Goal: Information Seeking & Learning: Find contact information

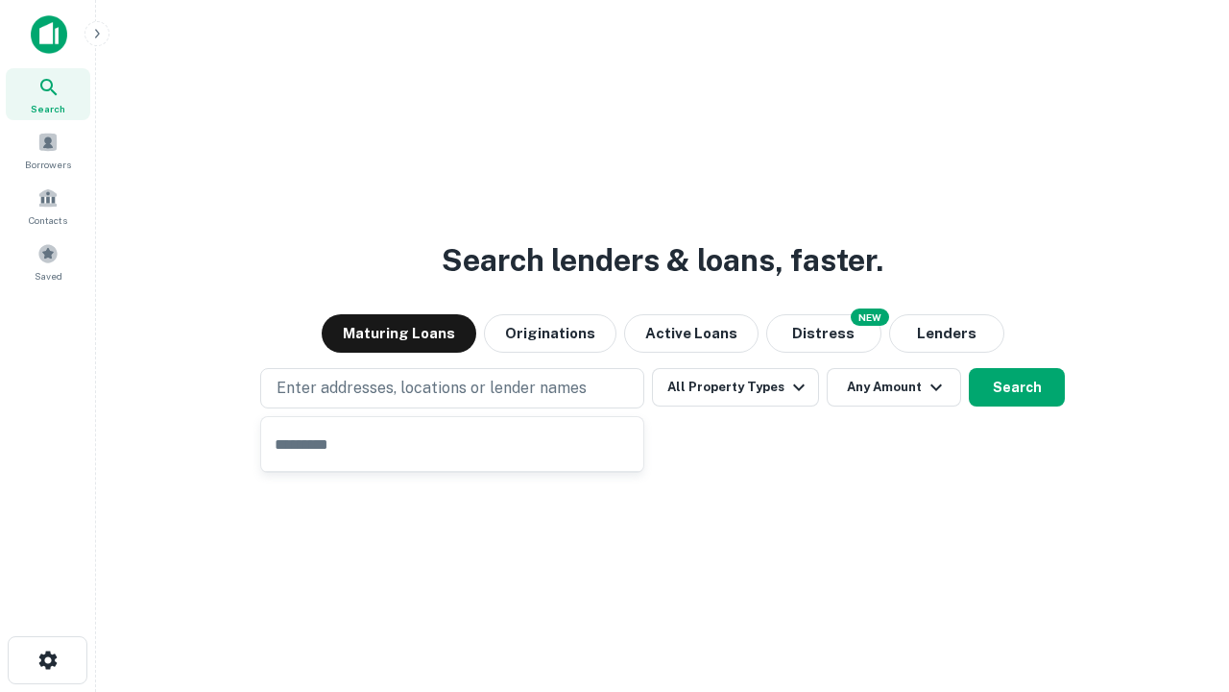
type input "**********"
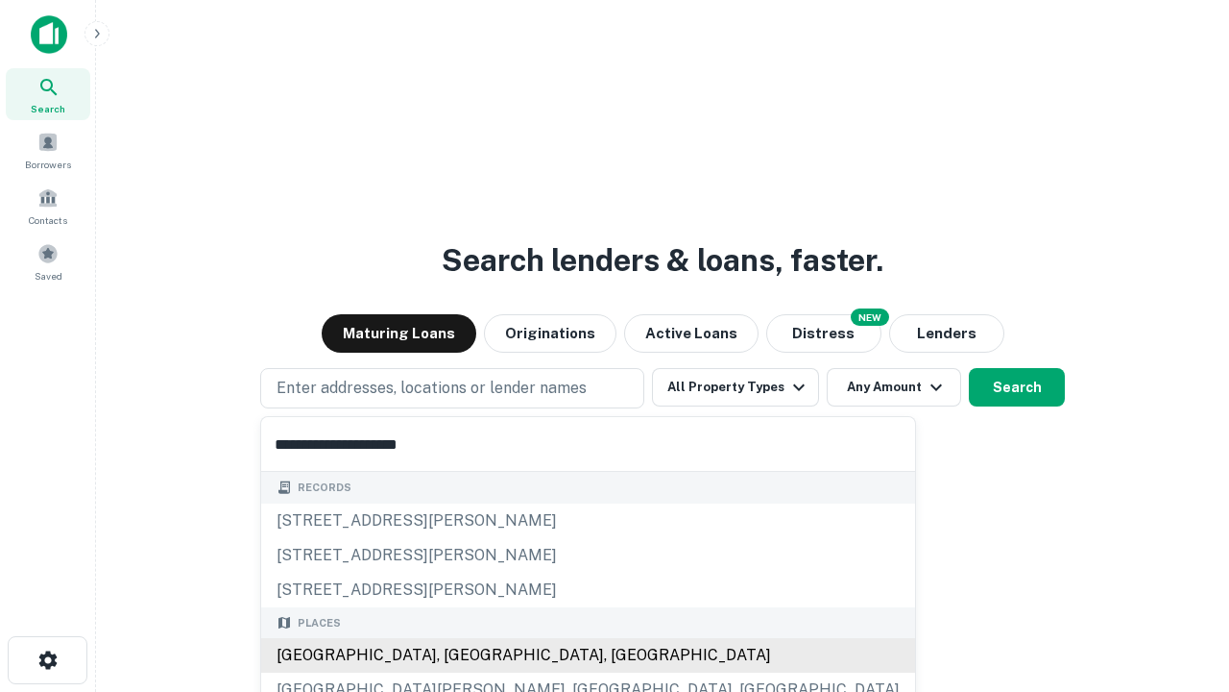
click at [459, 655] on div "Santa Monica, CA, USA" at bounding box center [588, 655] width 654 height 35
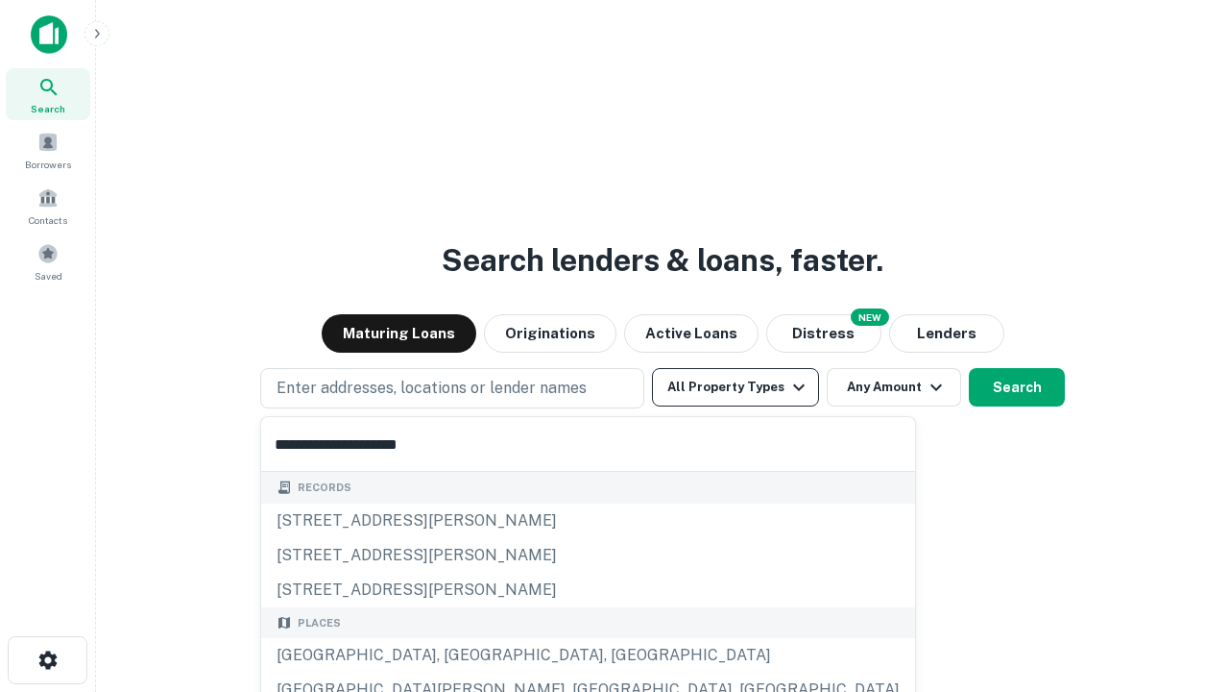
click at [736, 387] on button "All Property Types" at bounding box center [735, 387] width 167 height 38
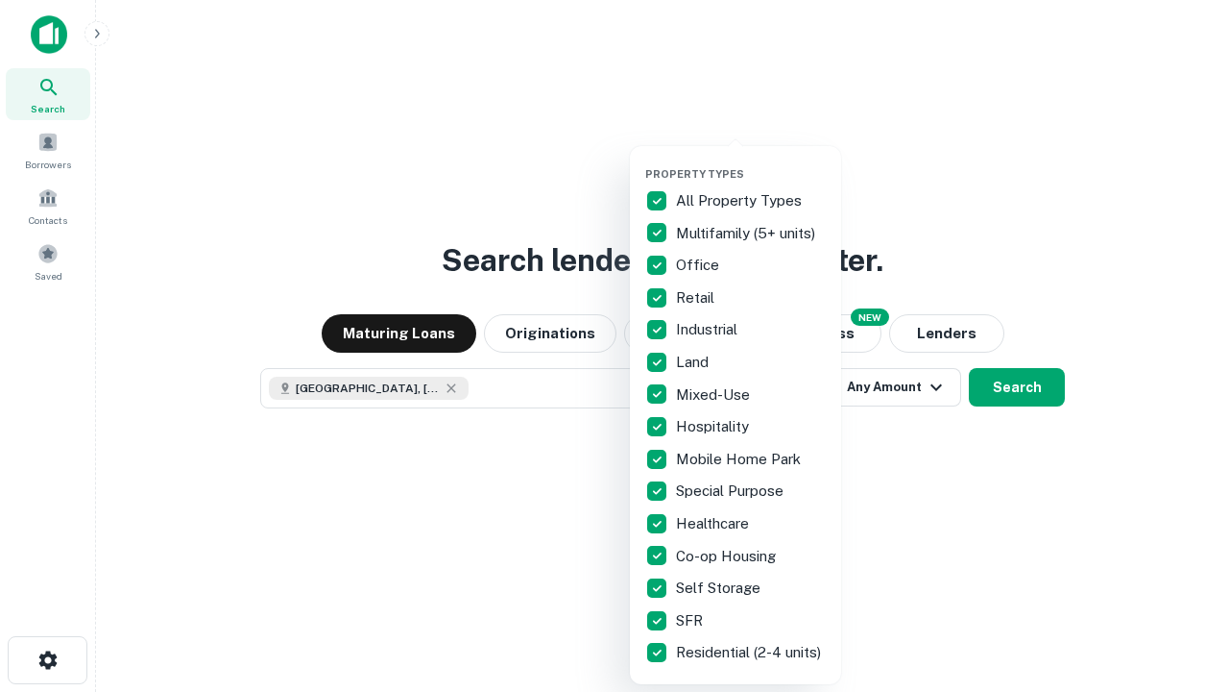
click at [751, 161] on button "button" at bounding box center [750, 161] width 211 height 1
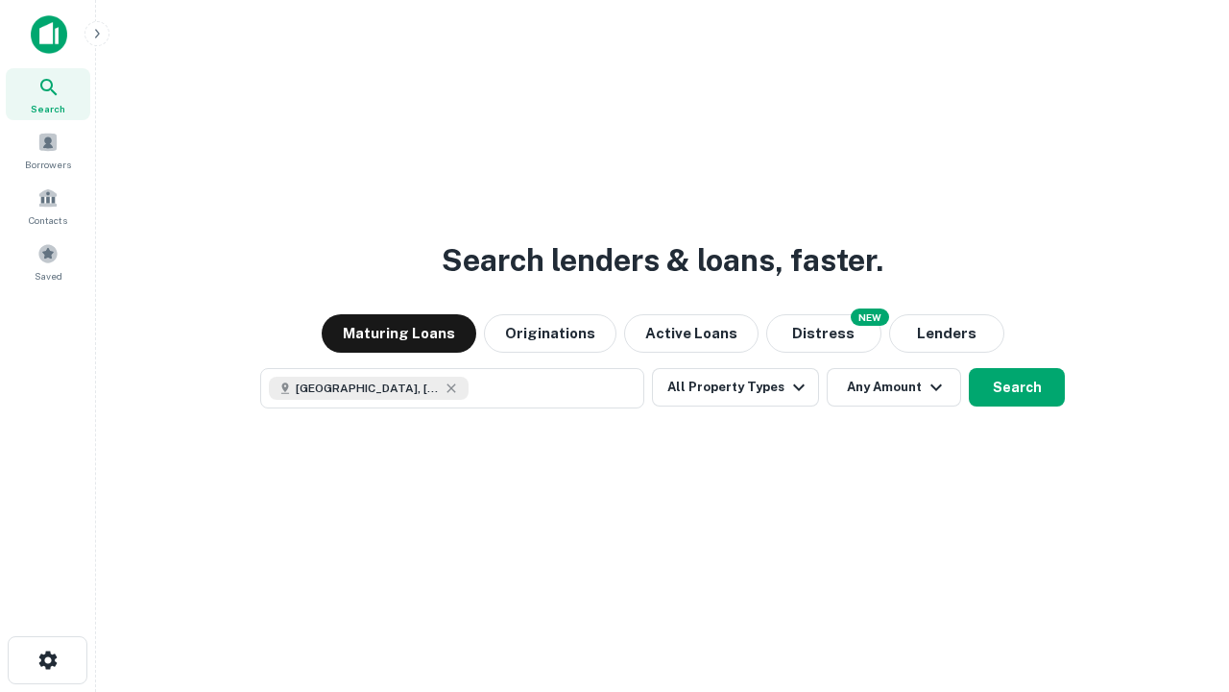
scroll to position [31, 0]
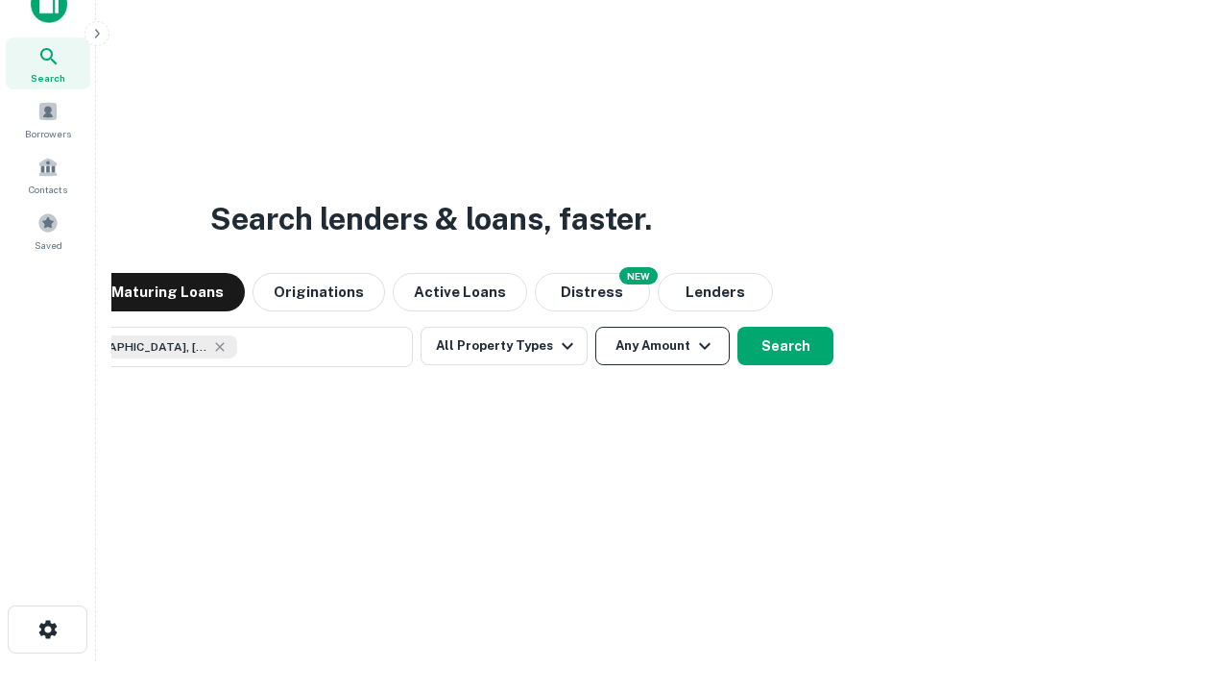
click at [595, 327] on button "Any Amount" at bounding box center [662, 346] width 134 height 38
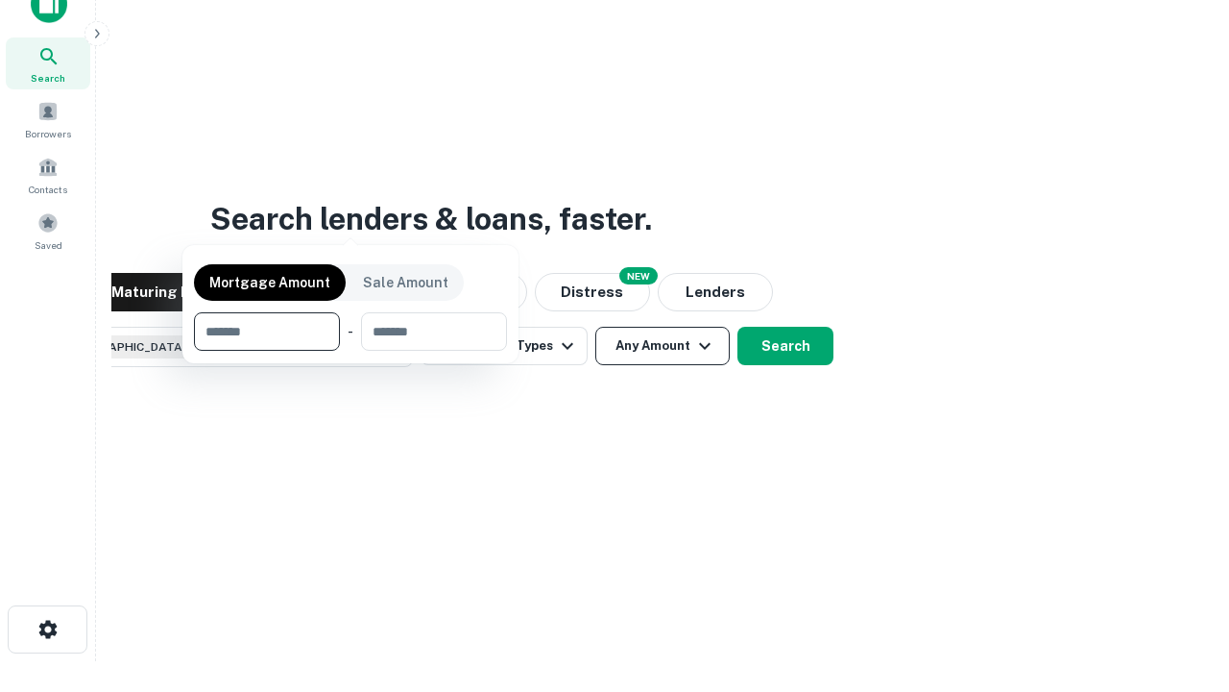
scroll to position [138, 544]
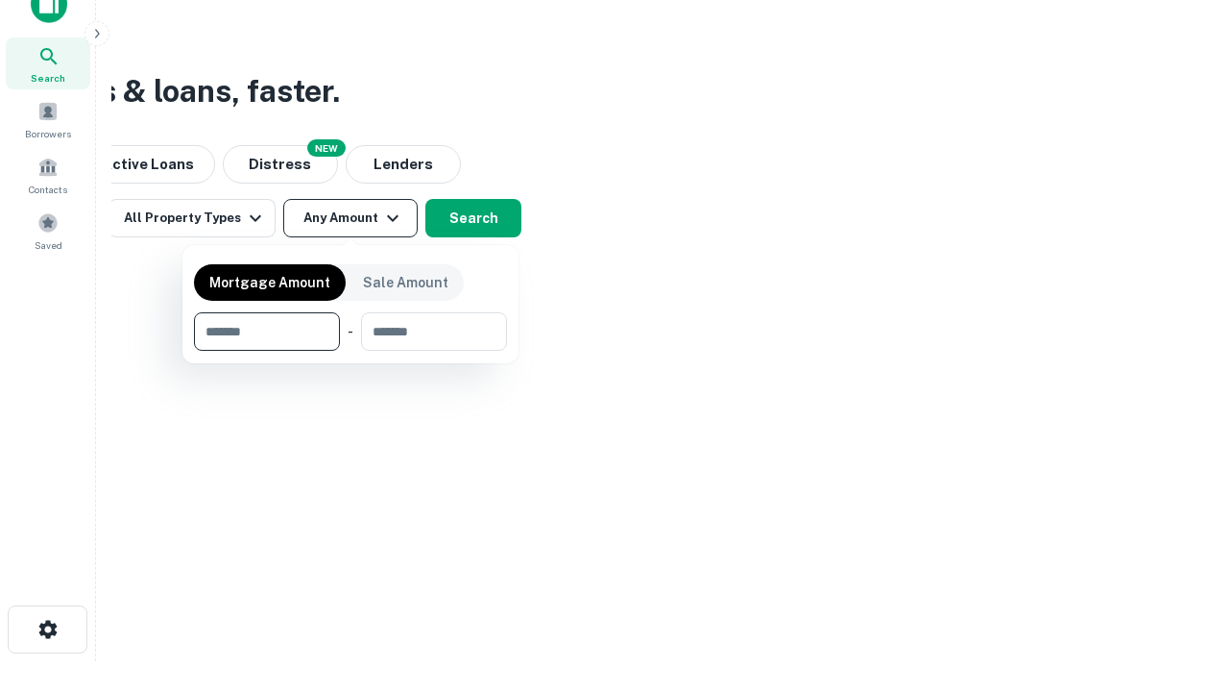
type input "*******"
click at [351, 351] on button "button" at bounding box center [350, 351] width 313 height 1
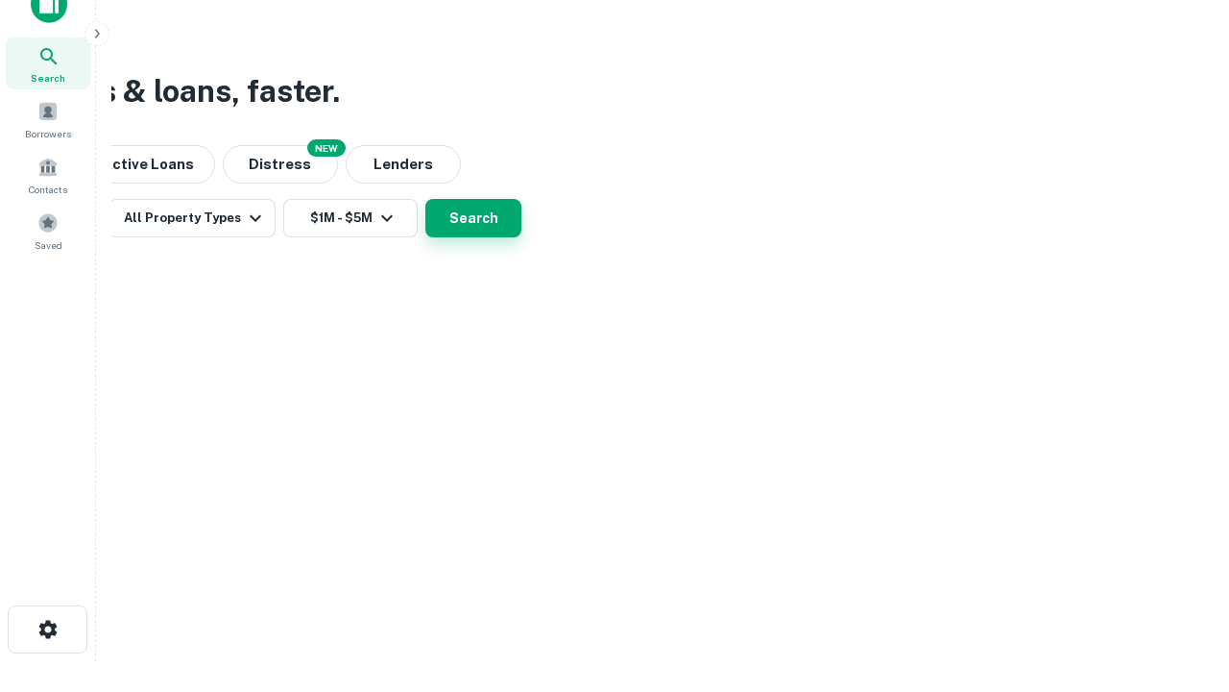
click at [522, 237] on button "Search" at bounding box center [473, 218] width 96 height 38
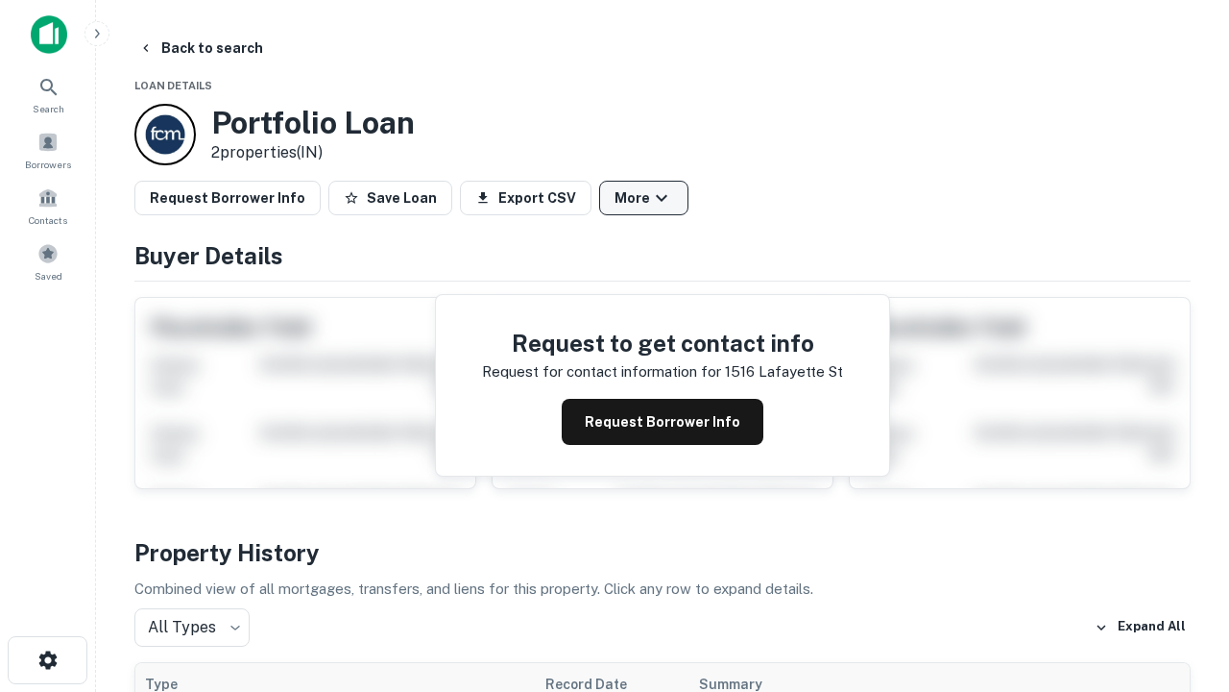
click at [644, 198] on button "More" at bounding box center [643, 198] width 89 height 35
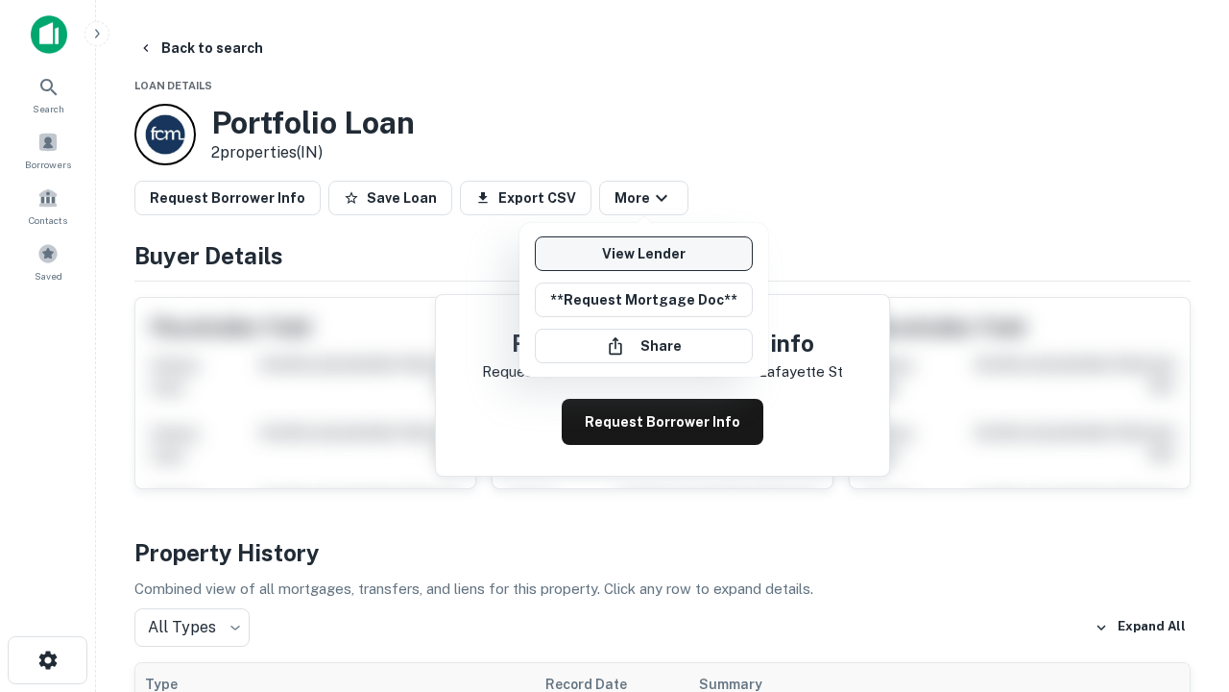
click at [644, 254] on link "View Lender" at bounding box center [644, 253] width 218 height 35
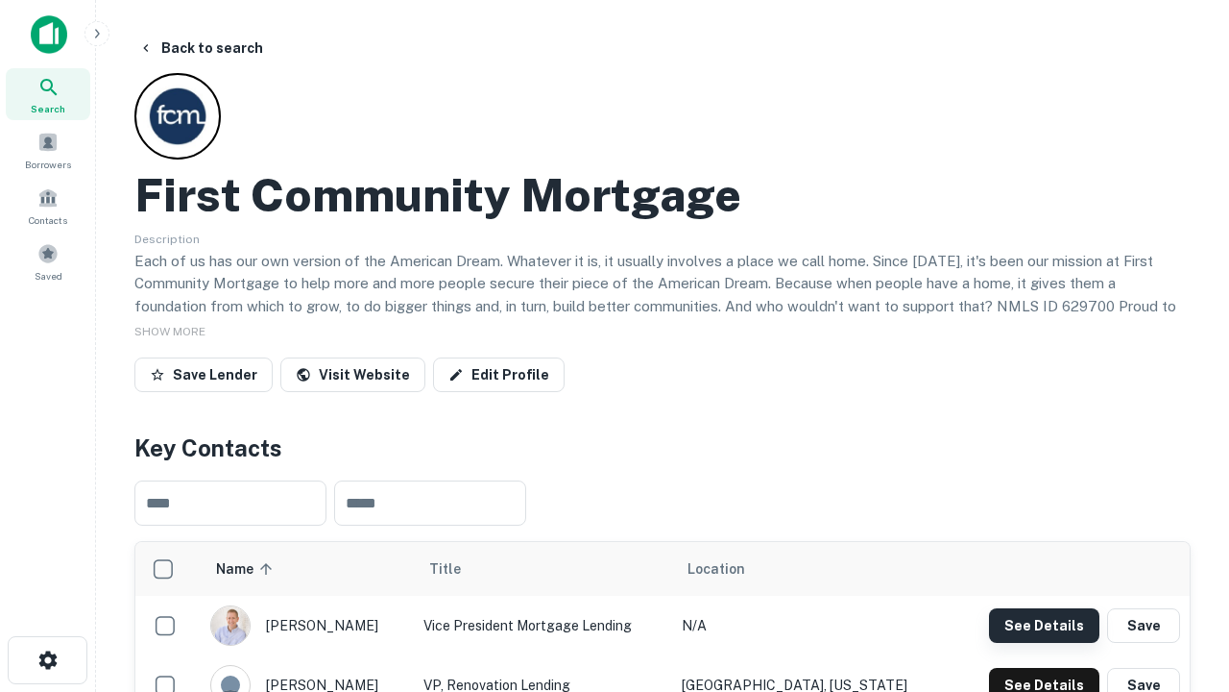
click at [1044, 624] on button "See Details" at bounding box center [1044, 625] width 110 height 35
click at [47, 660] on icon "button" at bounding box center [47, 659] width 23 height 23
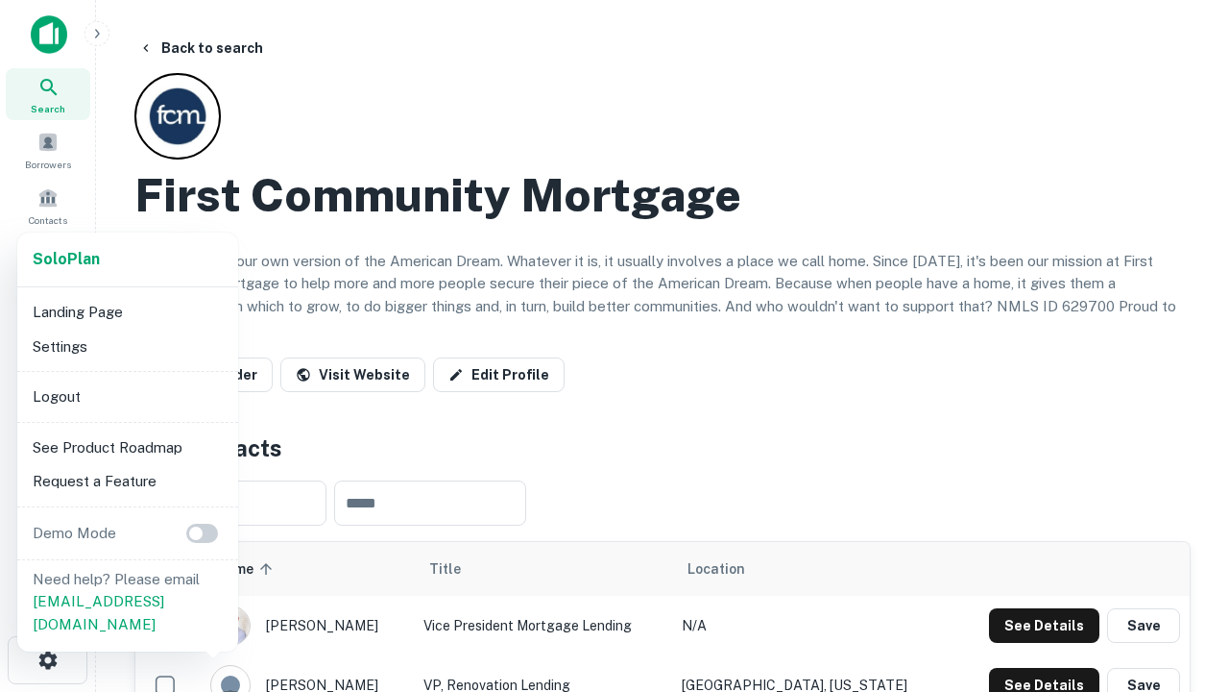
click at [127, 396] on li "Logout" at bounding box center [128, 396] width 206 height 35
